Goal: Task Accomplishment & Management: Use online tool/utility

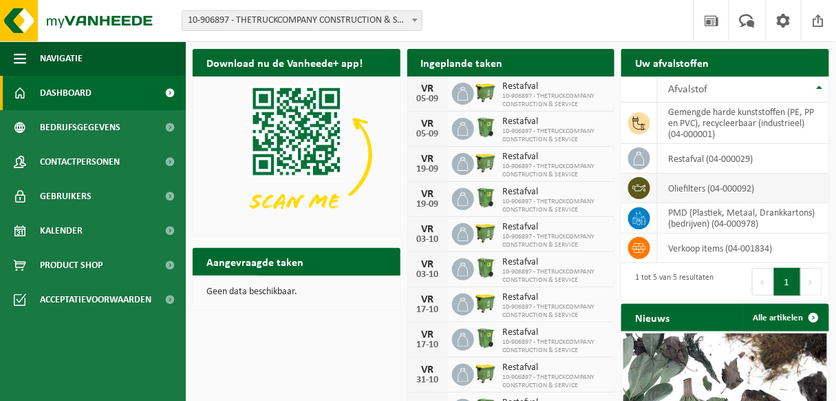
click at [729, 190] on td "oliefilters (04-000092)" at bounding box center [743, 188] width 171 height 30
click at [765, 192] on td "oliefilters (04-000092)" at bounding box center [743, 188] width 171 height 30
click at [727, 120] on td "gemengde harde kunststoffen (PE, PP en PVC), recycleerbaar (industrieel) (04-00…" at bounding box center [743, 123] width 171 height 41
click at [727, 130] on td "gemengde harde kunststoffen (PE, PP en PVC), recycleerbaar (industrieel) (04-00…" at bounding box center [743, 123] width 171 height 41
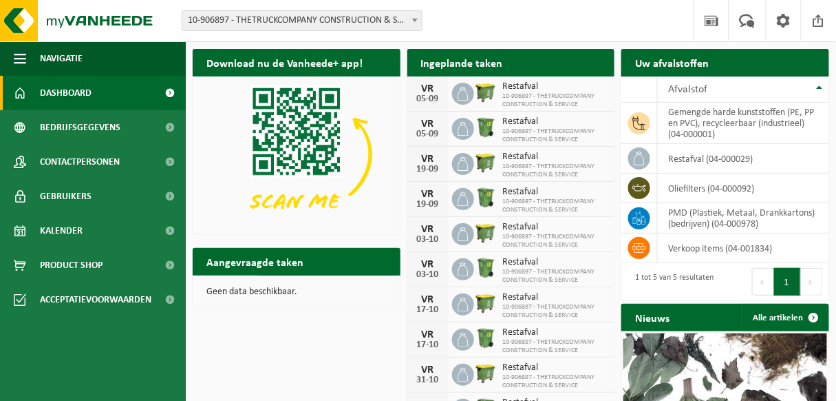
click at [809, 282] on button "Volgende" at bounding box center [811, 282] width 21 height 28
click at [171, 93] on span at bounding box center [170, 93] width 31 height 34
click at [687, 165] on td "restafval (04-000029)" at bounding box center [743, 159] width 171 height 30
click at [783, 158] on td "restafval (04-000029)" at bounding box center [743, 159] width 171 height 30
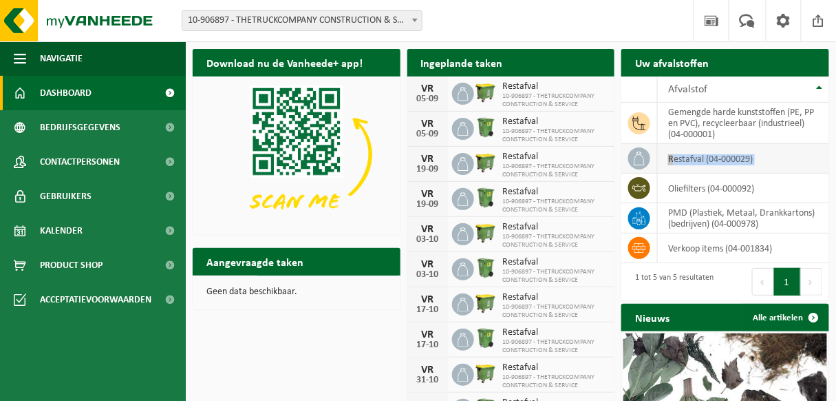
click at [783, 158] on td "restafval (04-000029)" at bounding box center [743, 159] width 171 height 30
drag, startPoint x: 783, startPoint y: 158, endPoint x: 756, endPoint y: 156, distance: 27.0
click at [756, 156] on td "restafval (04-000029)" at bounding box center [743, 159] width 171 height 30
click at [240, 257] on h2 "Aangevraagde taken" at bounding box center [255, 261] width 125 height 27
click at [244, 269] on h2 "Aangevraagde taken" at bounding box center [255, 261] width 125 height 27
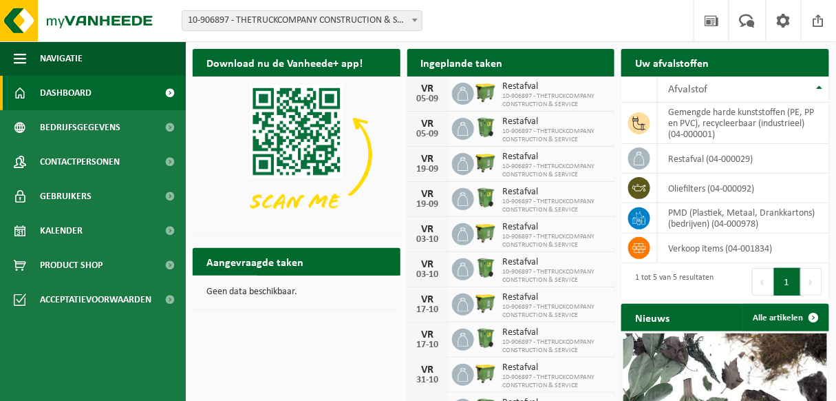
click at [244, 269] on h2 "Aangevraagde taken" at bounding box center [255, 261] width 125 height 27
drag, startPoint x: 244, startPoint y: 269, endPoint x: 362, endPoint y: 253, distance: 118.8
click at [362, 253] on div "Aangevraagde taken Toon de aangevraagde taken" at bounding box center [297, 262] width 208 height 28
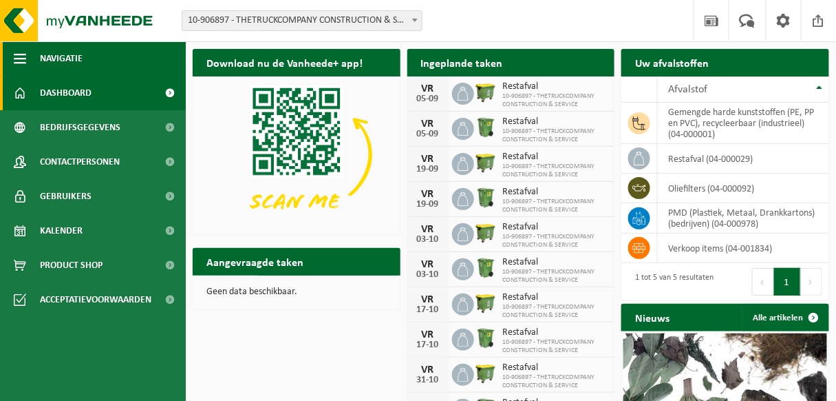
click at [113, 60] on button "Navigatie" at bounding box center [93, 58] width 186 height 34
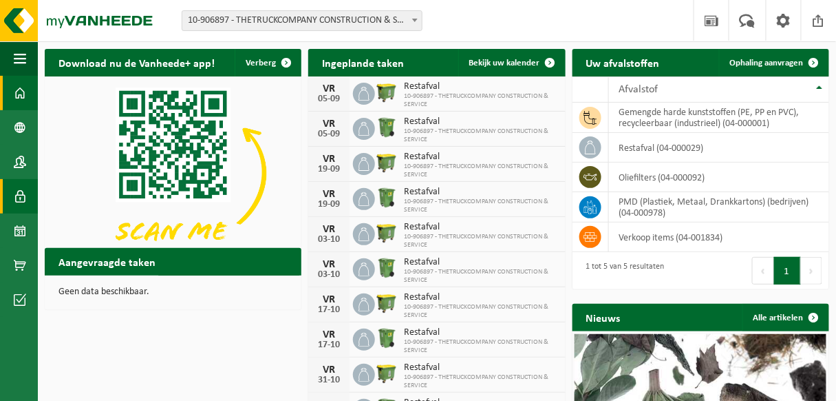
click at [25, 190] on span at bounding box center [20, 196] width 12 height 34
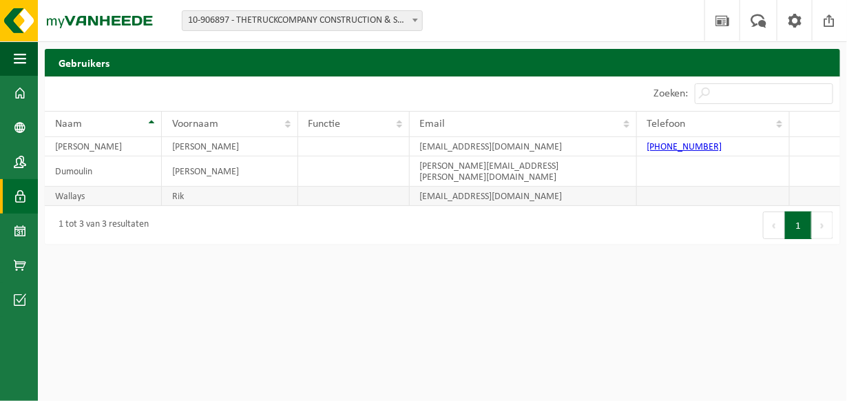
click at [188, 187] on td "Rik" at bounding box center [230, 196] width 136 height 19
click at [23, 165] on span at bounding box center [20, 162] width 12 height 34
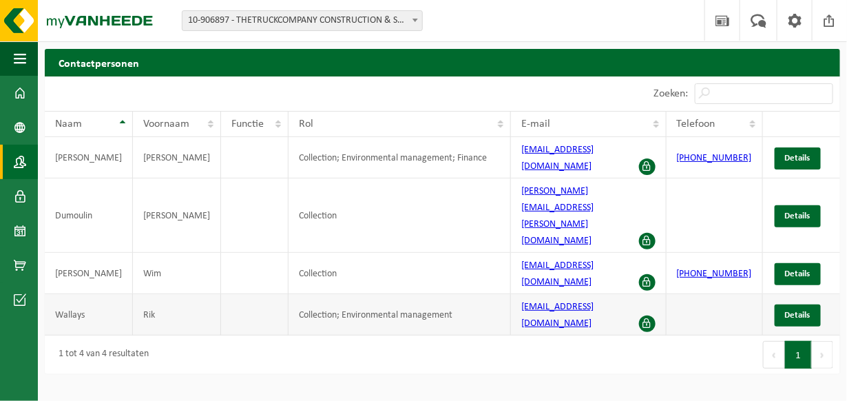
click at [651, 315] on span at bounding box center [647, 323] width 17 height 17
click at [798, 310] on span "Details" at bounding box center [797, 314] width 25 height 9
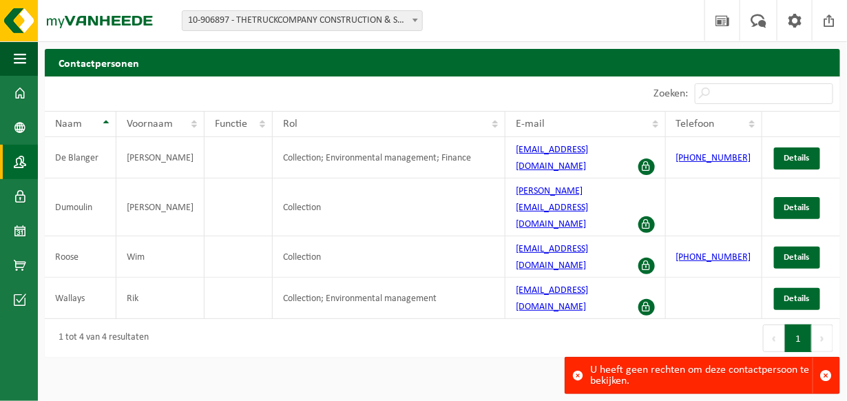
click at [337, 305] on html "Vestiging: 10-906897 - THETRUCKCOMPANY CONSTRUCTION & SERVICE - HOOGLEDE 10-906…" at bounding box center [423, 200] width 847 height 401
click at [830, 379] on span "button" at bounding box center [826, 375] width 12 height 12
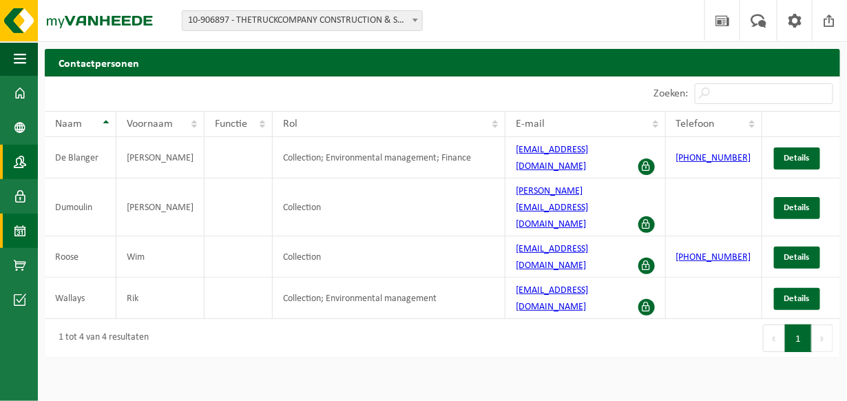
click at [17, 231] on span at bounding box center [20, 230] width 12 height 34
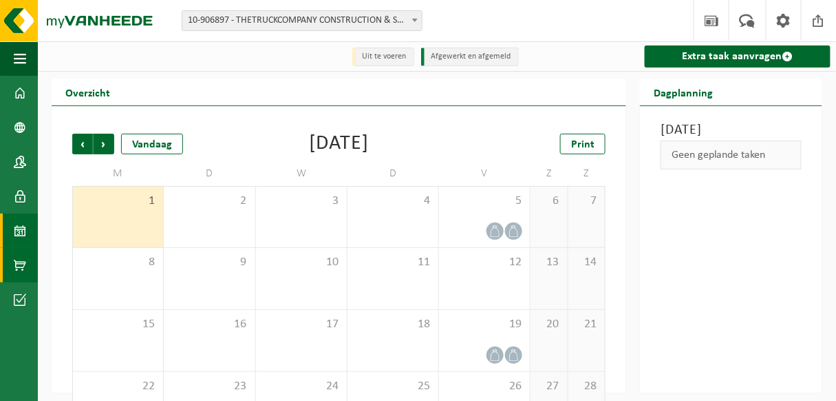
click at [25, 262] on span at bounding box center [20, 265] width 12 height 34
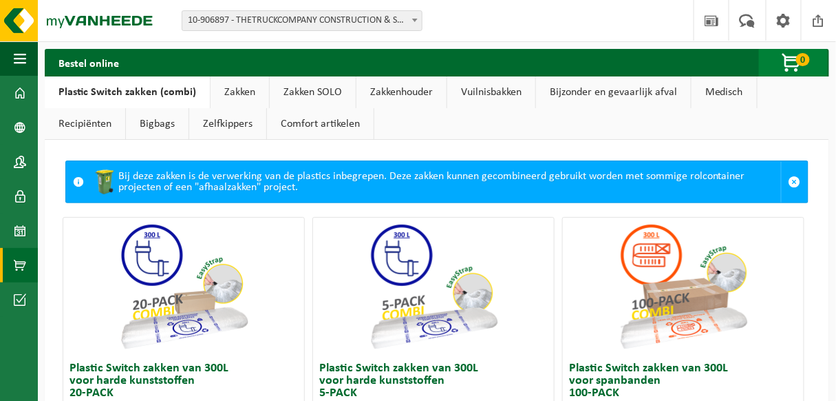
click at [797, 64] on span "button" at bounding box center [793, 64] width 69 height 28
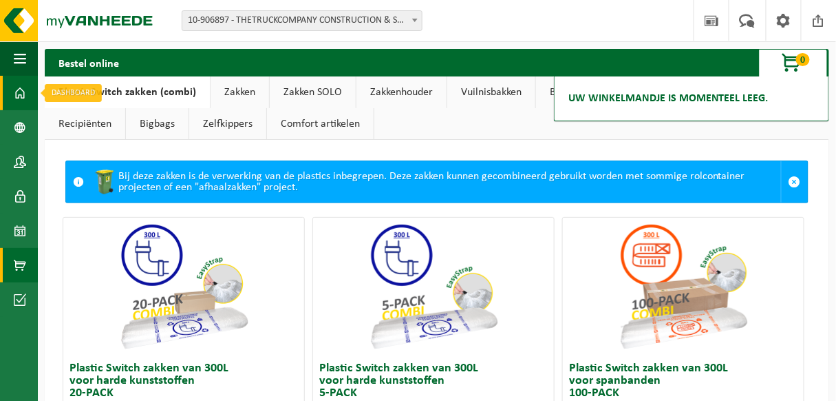
click at [17, 94] on span at bounding box center [20, 93] width 12 height 34
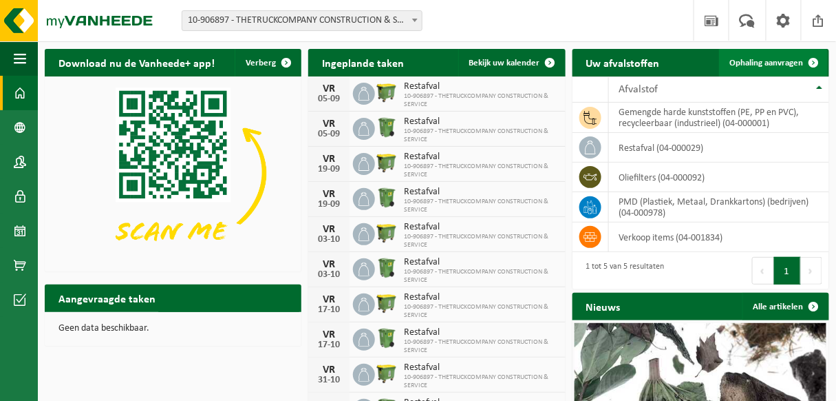
click at [813, 61] on span at bounding box center [814, 63] width 28 height 28
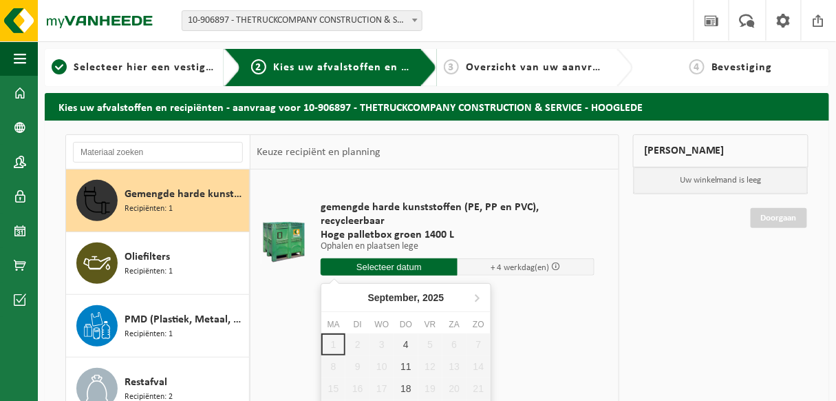
click at [387, 271] on input "text" at bounding box center [389, 266] width 137 height 17
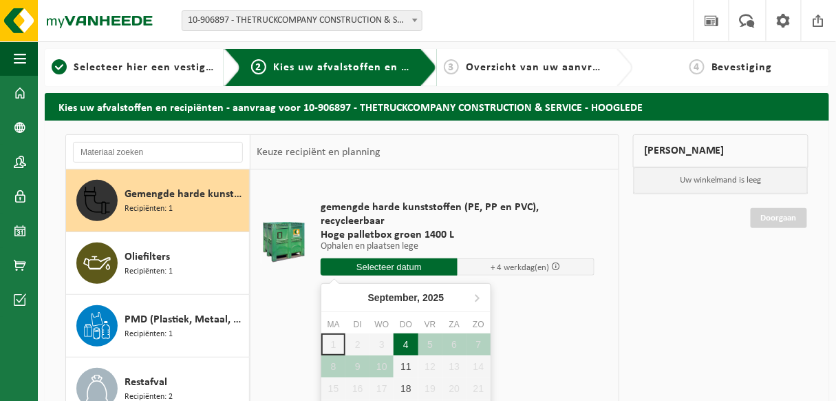
click at [404, 343] on div "4" at bounding box center [406, 344] width 24 height 22
type input "Van [DATE]"
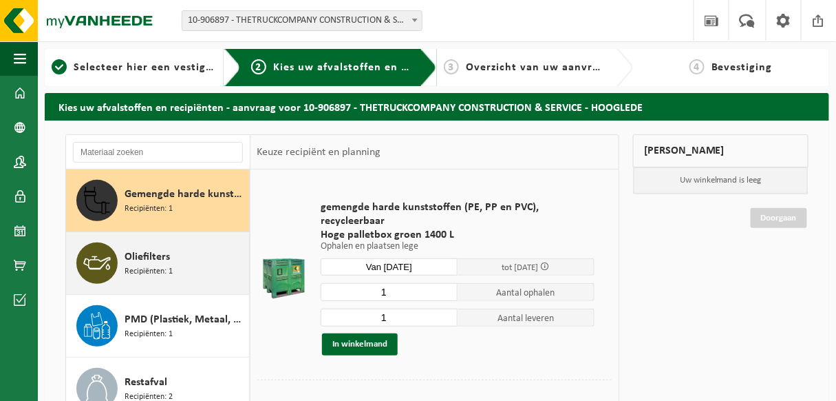
click at [147, 271] on span "Recipiënten: 1" at bounding box center [149, 271] width 48 height 13
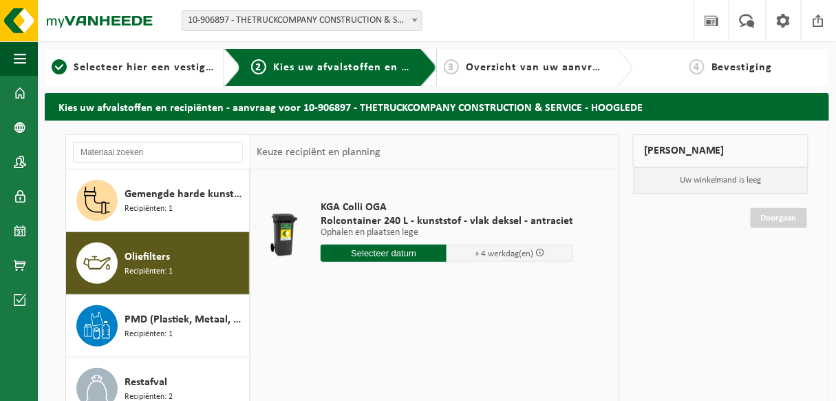
click at [350, 257] on input "text" at bounding box center [384, 252] width 127 height 17
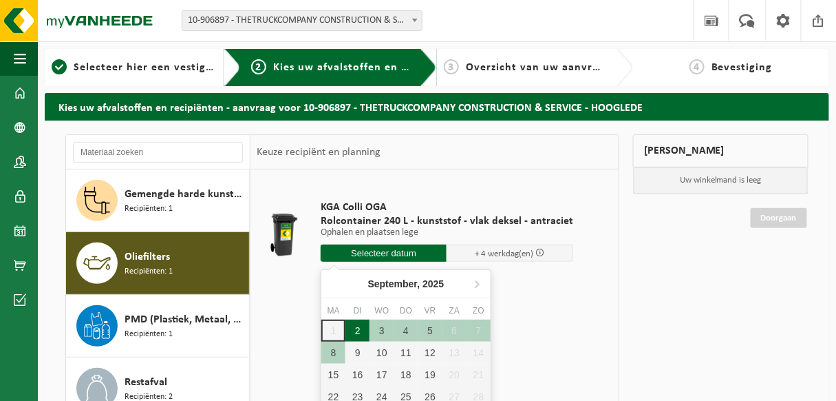
click at [361, 330] on div "2" at bounding box center [358, 330] width 24 height 22
type input "Van [DATE]"
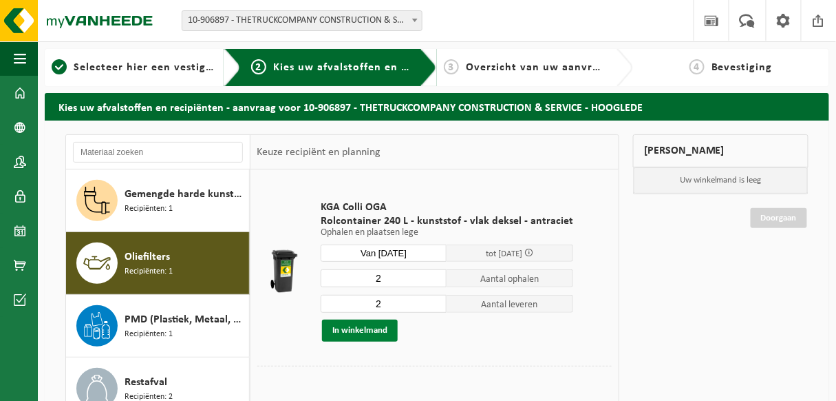
click at [373, 336] on button "In winkelmand" at bounding box center [360, 330] width 76 height 22
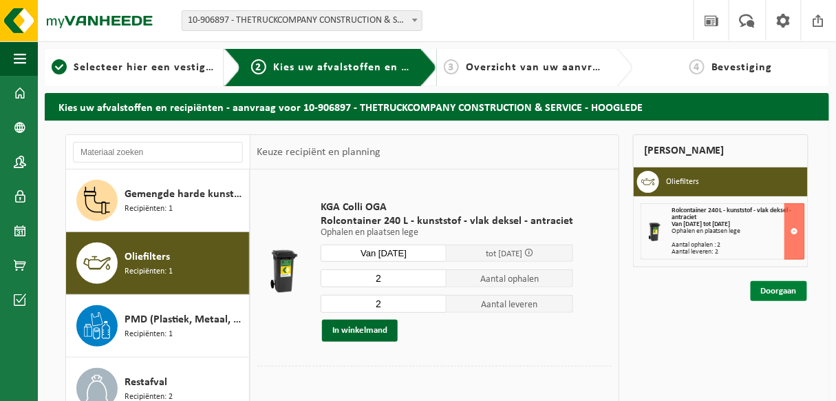
click at [784, 288] on link "Doorgaan" at bounding box center [779, 291] width 56 height 20
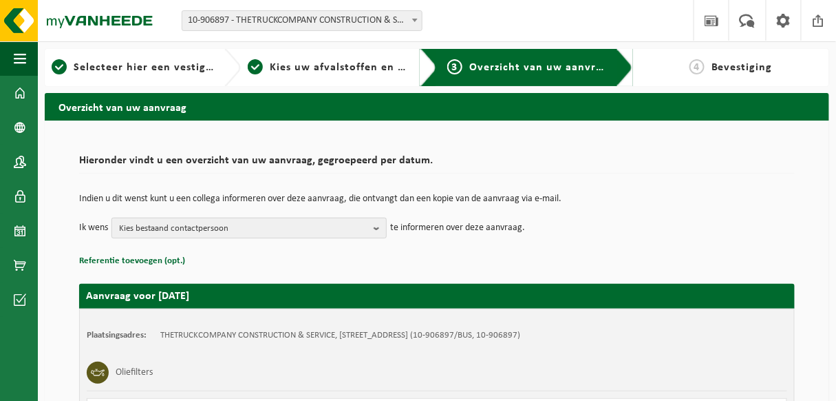
click at [376, 231] on b "button" at bounding box center [380, 227] width 12 height 19
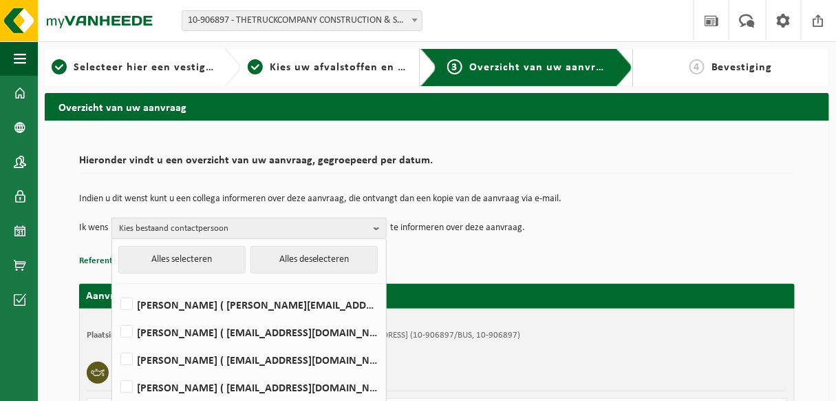
click at [376, 231] on b "button" at bounding box center [380, 228] width 12 height 20
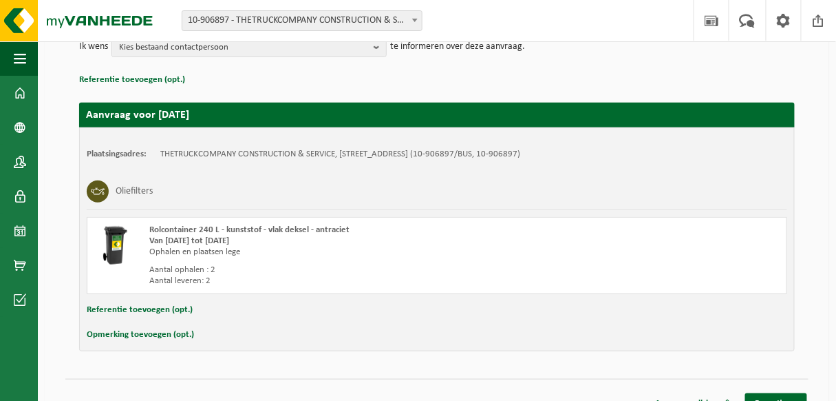
scroll to position [198, 0]
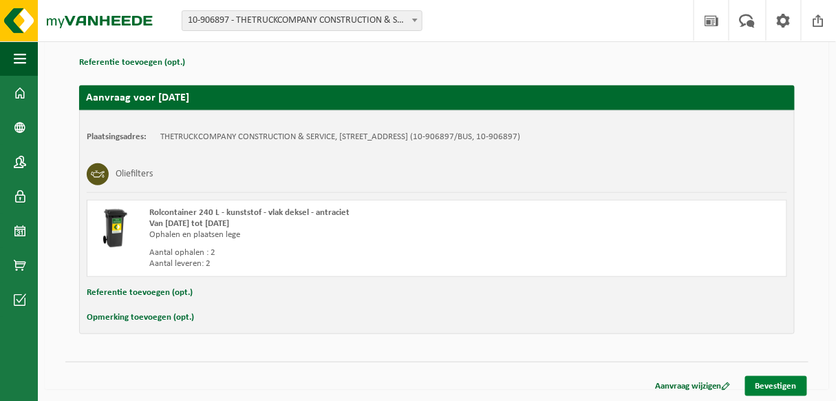
click at [770, 383] on link "Bevestigen" at bounding box center [776, 386] width 62 height 20
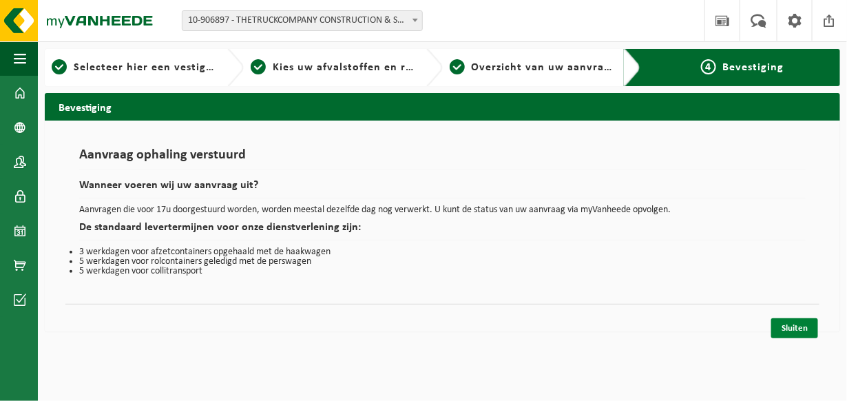
click at [796, 328] on link "Sluiten" at bounding box center [794, 328] width 47 height 20
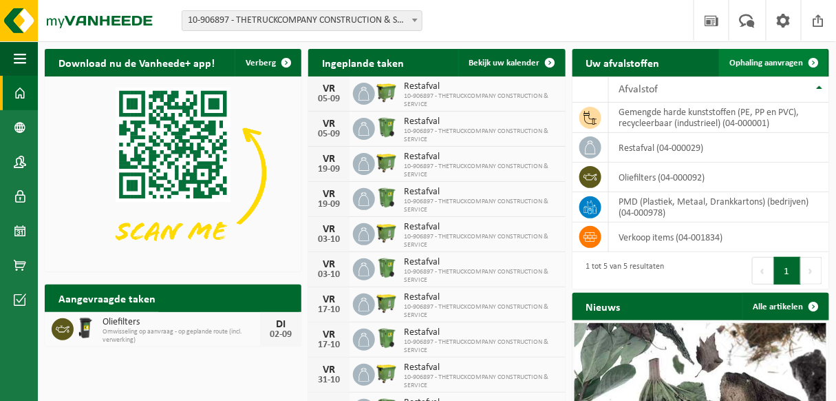
click at [764, 66] on span "Ophaling aanvragen" at bounding box center [767, 63] width 74 height 9
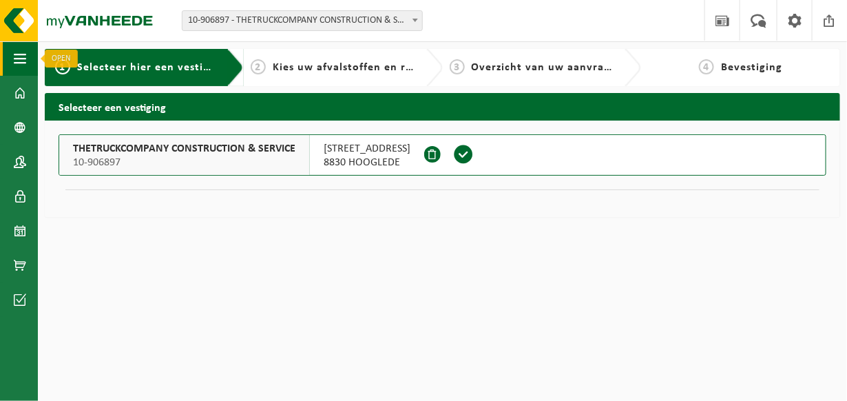
click at [19, 56] on span "button" at bounding box center [20, 58] width 12 height 34
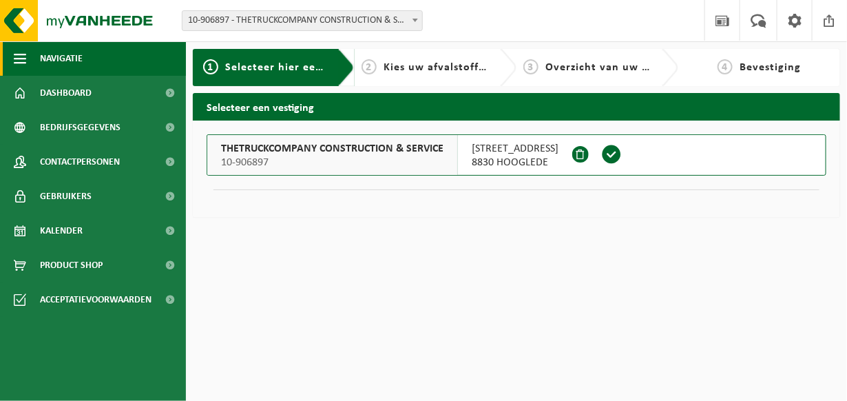
click at [21, 60] on span "button" at bounding box center [20, 58] width 12 height 34
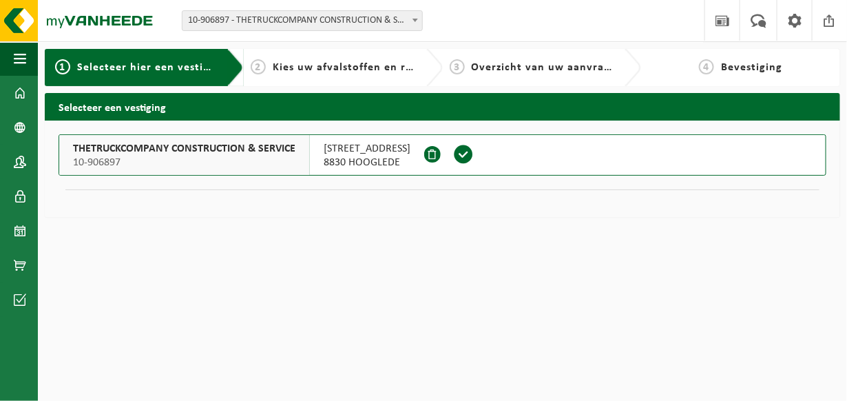
click at [319, 67] on span "Kies uw afvalstoffen en recipiënten" at bounding box center [367, 67] width 189 height 11
click at [11, 96] on link "Dashboard" at bounding box center [19, 93] width 38 height 34
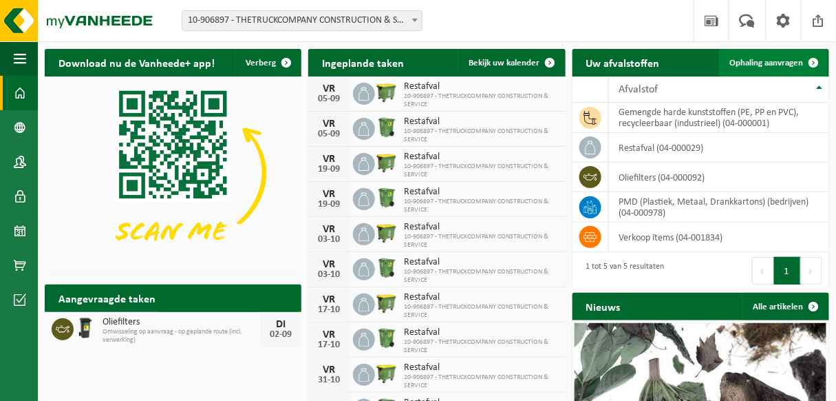
click at [814, 61] on span at bounding box center [814, 63] width 28 height 28
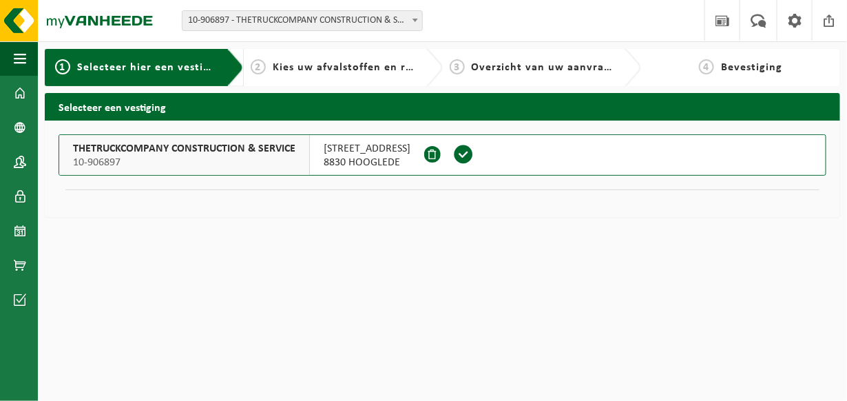
click at [295, 67] on span "Kies uw afvalstoffen en recipiënten" at bounding box center [367, 67] width 189 height 11
click at [184, 75] on div "1 Selecteer hier een vestiging" at bounding box center [135, 67] width 161 height 17
click at [182, 149] on span "THETRUCKCOMPANY CONSTRUCTION & SERVICE" at bounding box center [184, 149] width 222 height 14
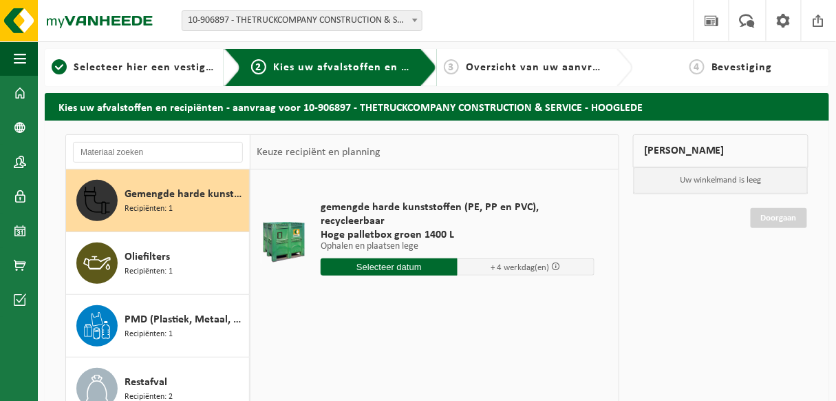
click at [421, 271] on input "text" at bounding box center [389, 266] width 137 height 17
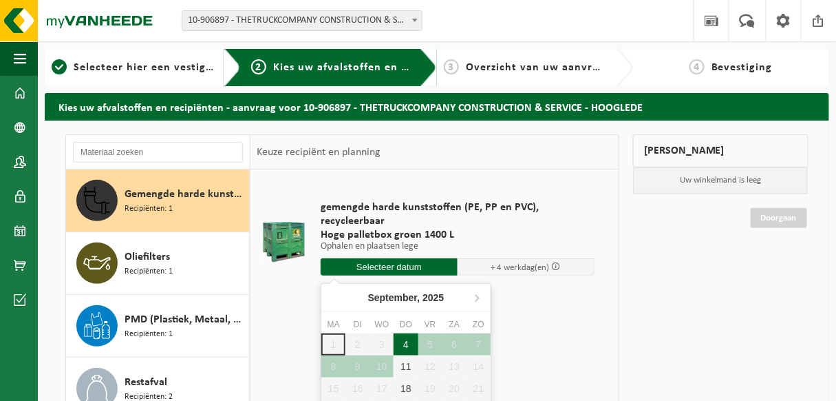
click at [410, 344] on div "4" at bounding box center [406, 344] width 24 height 22
type input "Van 2025-09-04"
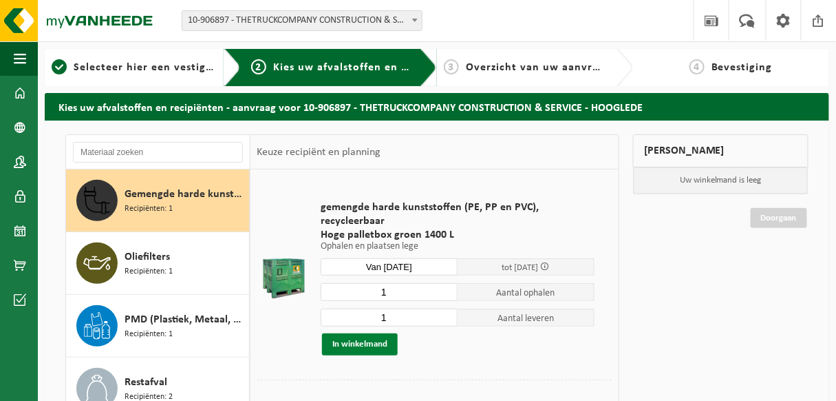
click at [331, 346] on button "In winkelmand" at bounding box center [360, 344] width 76 height 22
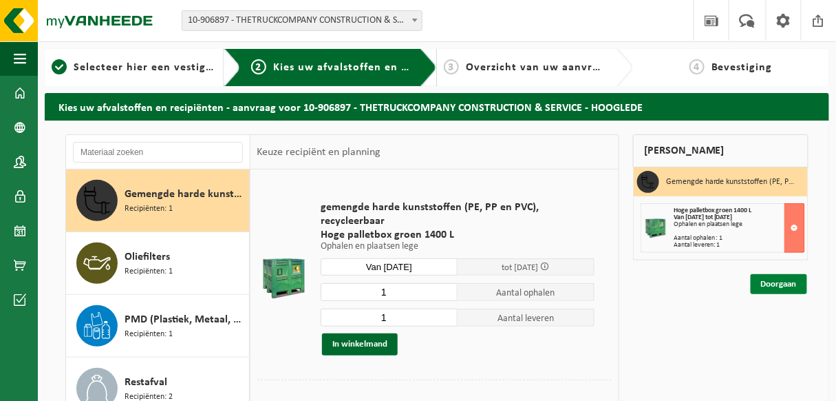
click at [797, 284] on link "Doorgaan" at bounding box center [779, 284] width 56 height 20
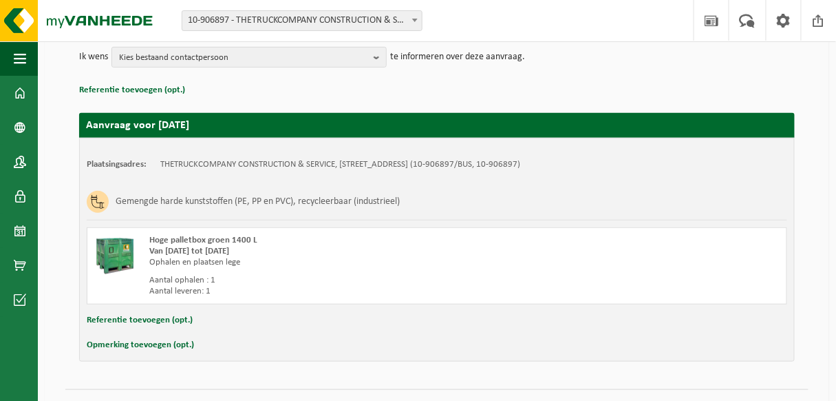
scroll to position [198, 0]
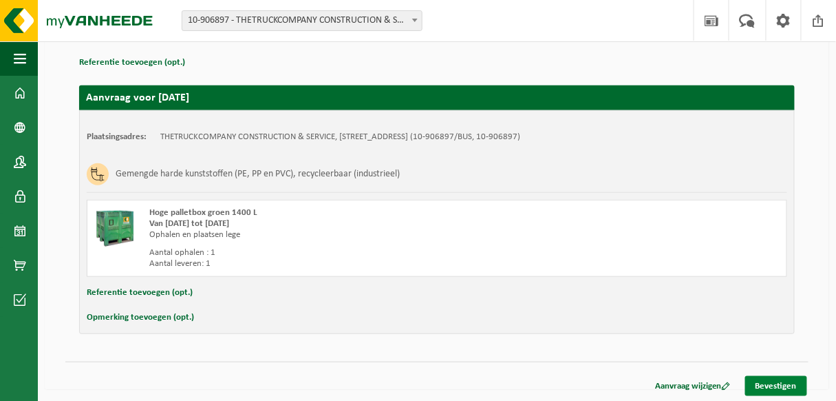
click at [767, 381] on link "Bevestigen" at bounding box center [776, 386] width 62 height 20
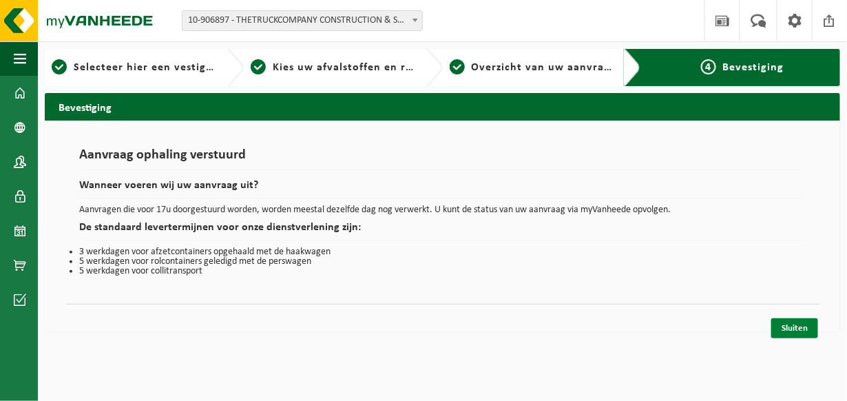
click at [801, 328] on link "Sluiten" at bounding box center [794, 328] width 47 height 20
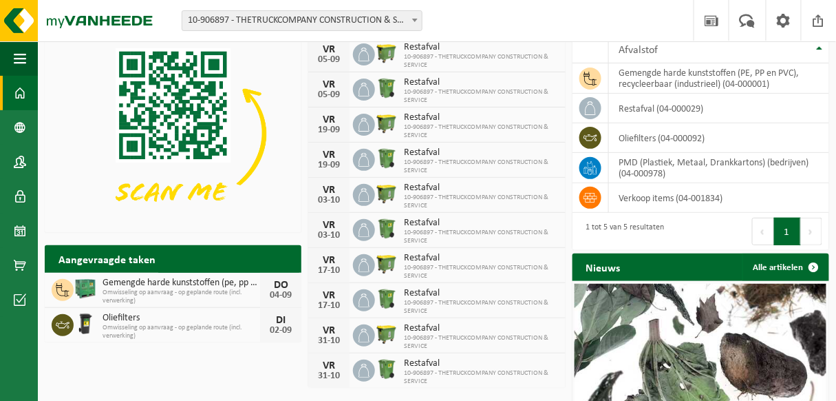
scroll to position [69, 0]
